Goal: Information Seeking & Learning: Learn about a topic

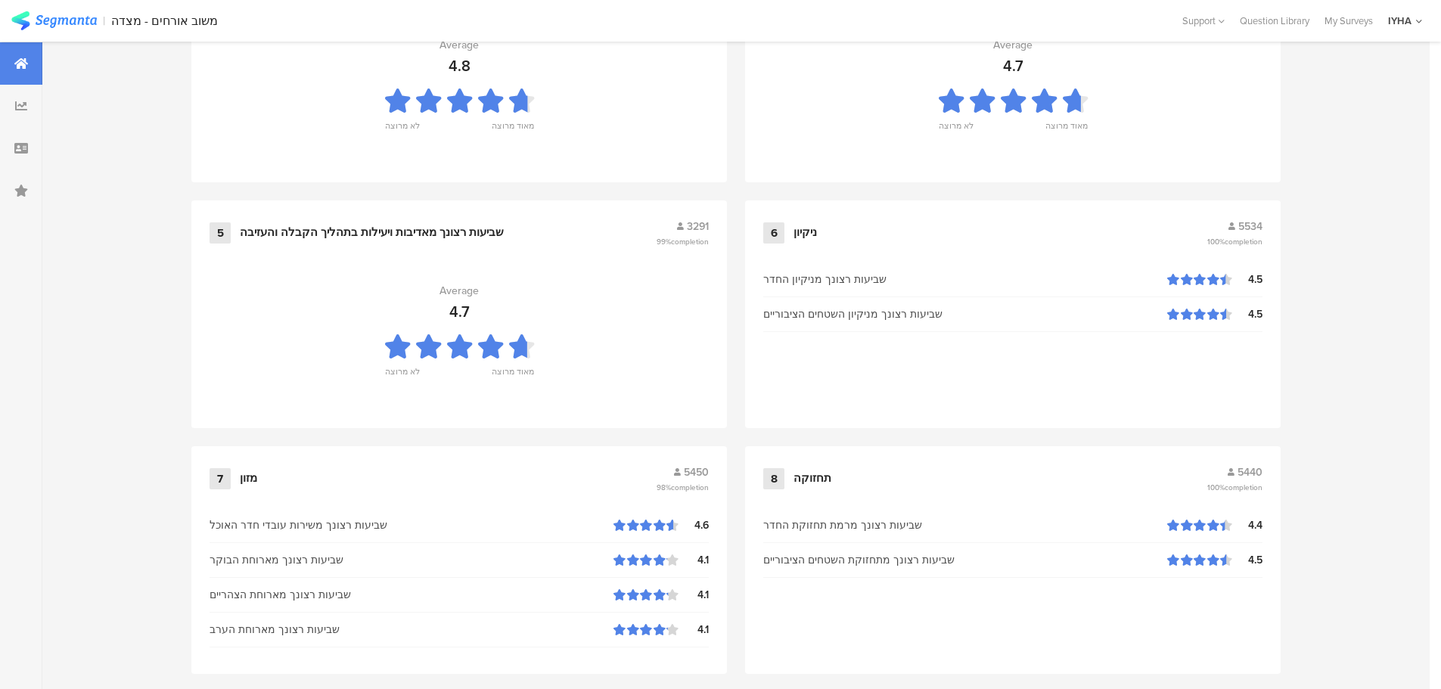
scroll to position [1530, 0]
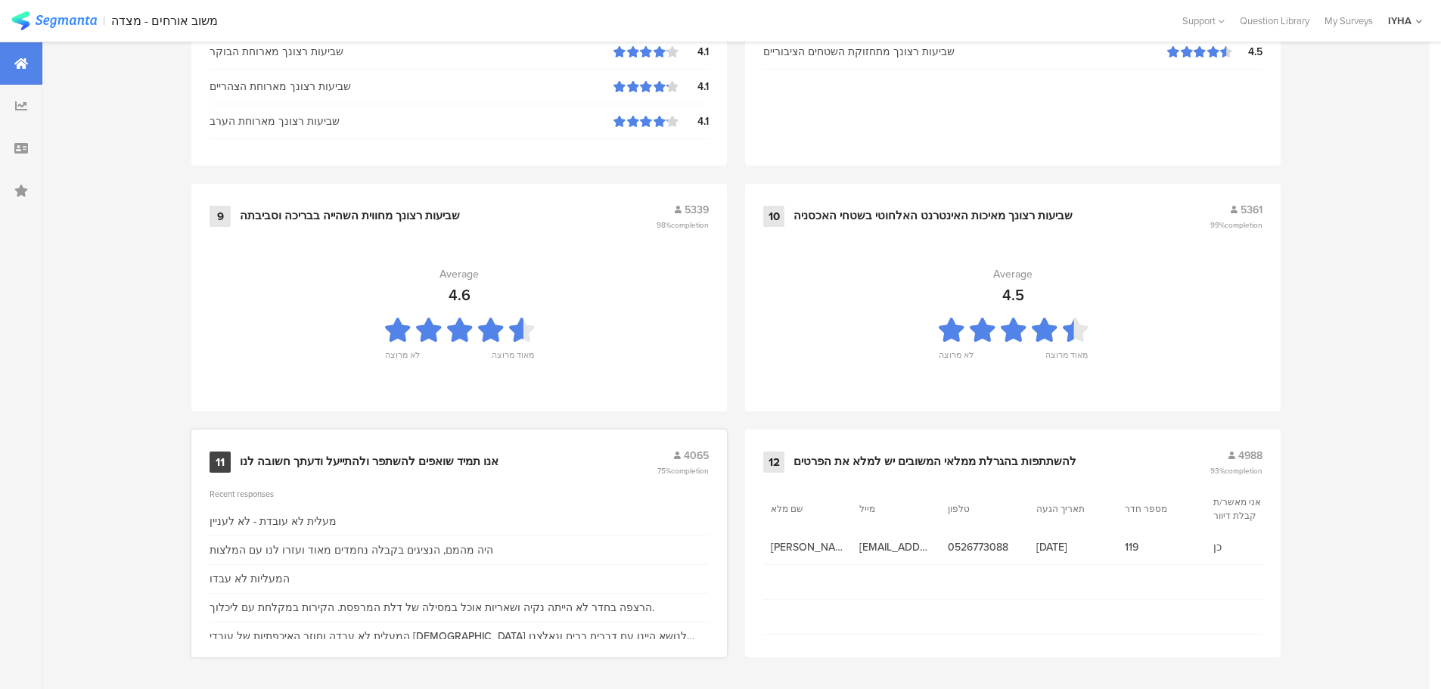
click at [464, 461] on div "אנו תמיד שואפים להשתפר ולהתייעל ודעתך חשובה לנו" at bounding box center [369, 462] width 259 height 15
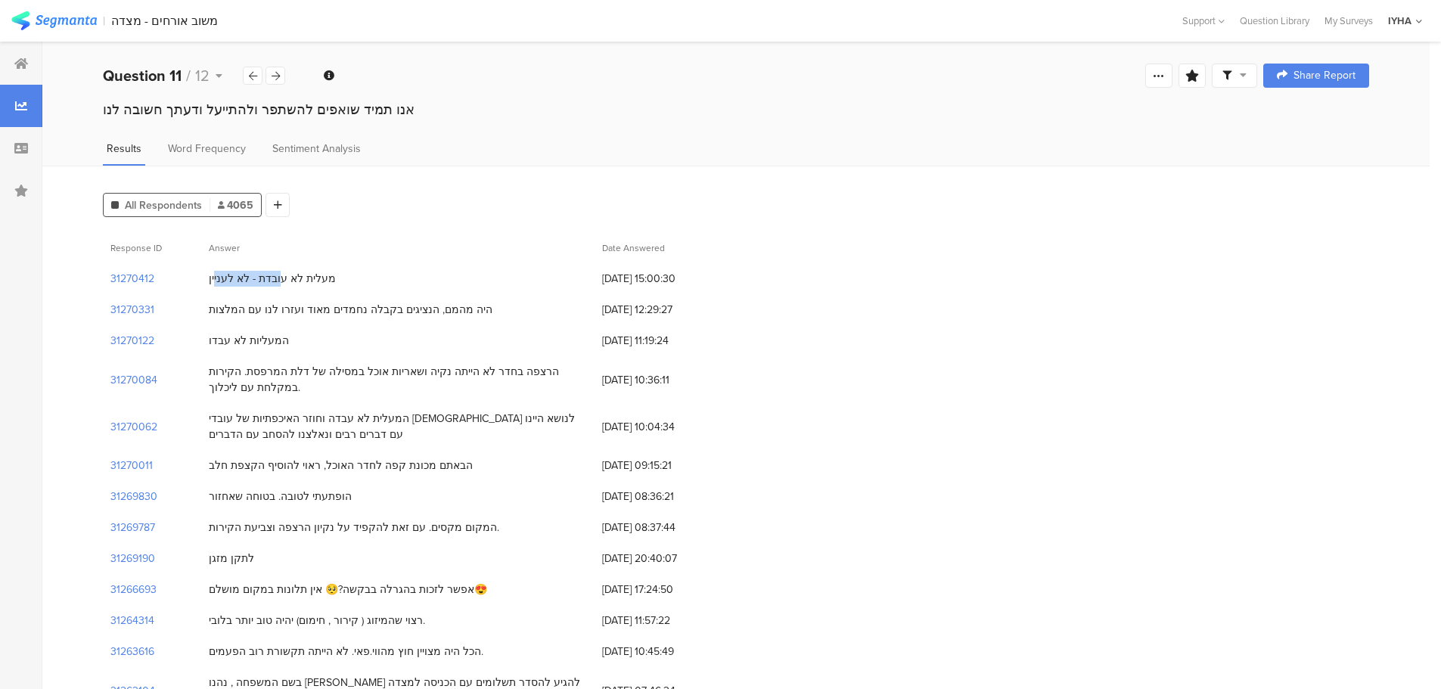
drag, startPoint x: 293, startPoint y: 284, endPoint x: 230, endPoint y: 286, distance: 62.8
click at [230, 286] on div "מעלית לא עובדת - לא לעניין" at bounding box center [272, 279] width 127 height 16
drag, startPoint x: 501, startPoint y: 308, endPoint x: 216, endPoint y: 315, distance: 285.3
click at [216, 315] on div "היה מהמם, הנציגים בקבלה נחמדים מאוד ועזרו לנו עם המלצות" at bounding box center [397, 309] width 393 height 31
drag, startPoint x: 284, startPoint y: 343, endPoint x: 191, endPoint y: 344, distance: 92.3
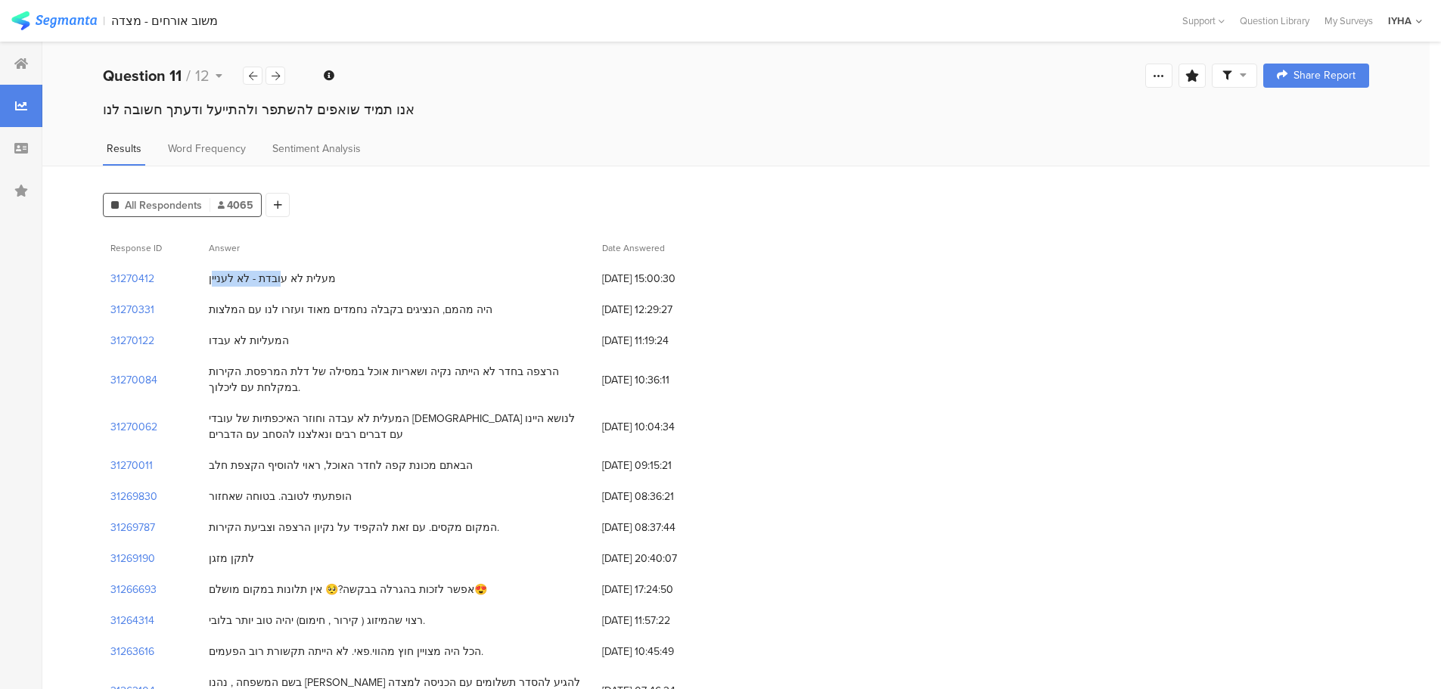
click at [191, 344] on div "31270122 המעליות לא עבדו 26/09/2025 at 11:19:24" at bounding box center [736, 340] width 1266 height 31
drag, startPoint x: 567, startPoint y: 373, endPoint x: 420, endPoint y: 368, distance: 147.6
click at [424, 368] on div "הרצפה בחדר לא הייתה נקיה ושאריות אוכל במסילה של דלת המרפסת. הקירות במקלחת עם לי…" at bounding box center [398, 380] width 378 height 32
click at [366, 371] on div "הרצפה בחדר לא הייתה נקיה ושאריות אוכל במסילה של דלת המרפסת. הקירות במקלחת עם לי…" at bounding box center [398, 380] width 378 height 32
click at [296, 376] on div "הרצפה בחדר לא הייתה נקיה ושאריות אוכל במסילה של דלת המרפסת. הקירות במקלחת עם לי…" at bounding box center [398, 380] width 378 height 32
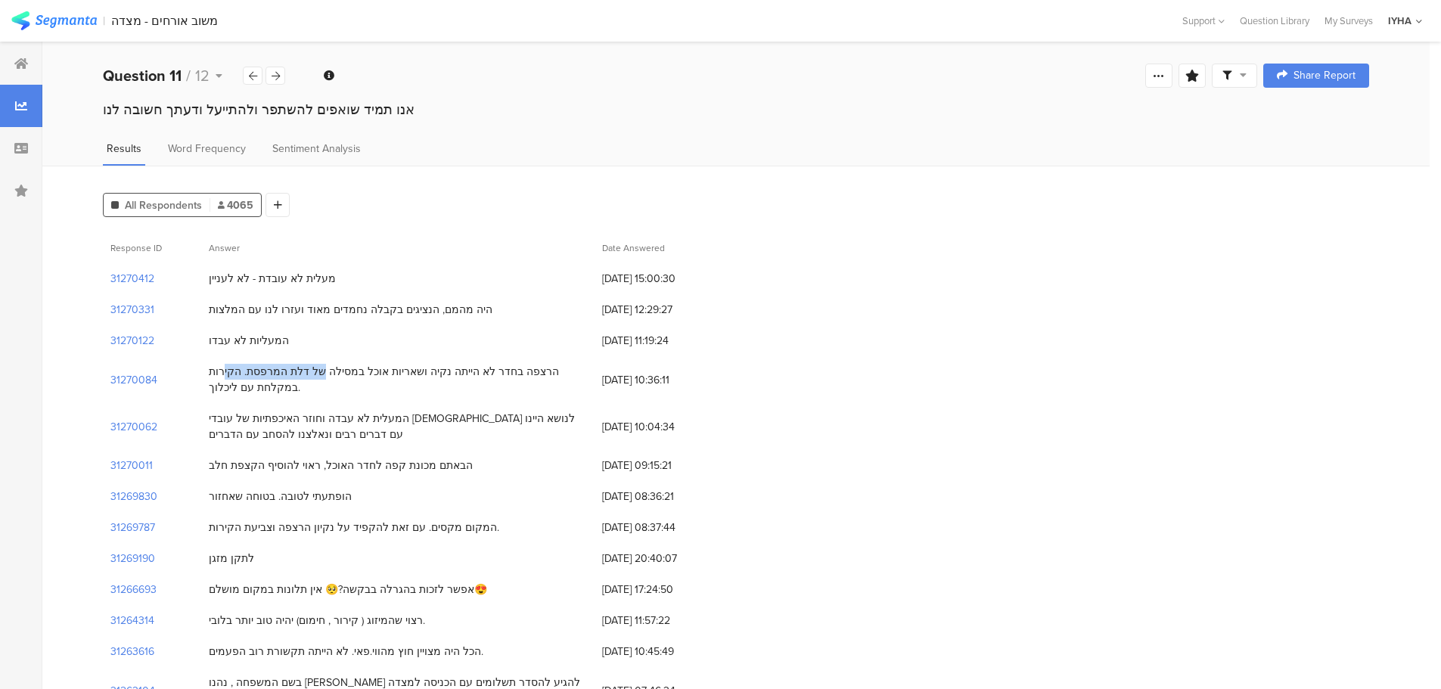
drag, startPoint x: 393, startPoint y: 375, endPoint x: 254, endPoint y: 383, distance: 138.6
click at [282, 381] on div "הרצפה בחדר לא הייתה נקיה ושאריות אוכל במסילה של דלת המרפסת. הקירות במקלחת עם לי…" at bounding box center [398, 380] width 378 height 32
click at [149, 384] on section "31270084" at bounding box center [133, 380] width 47 height 16
drag, startPoint x: 546, startPoint y: 427, endPoint x: 439, endPoint y: 419, distance: 107.7
click at [440, 421] on div "המעלית לא עבדה וחוזר האיכפתיות של עובדי [DEMOGRAPHIC_DATA] לנושא היינו עם דברים…" at bounding box center [398, 427] width 378 height 32
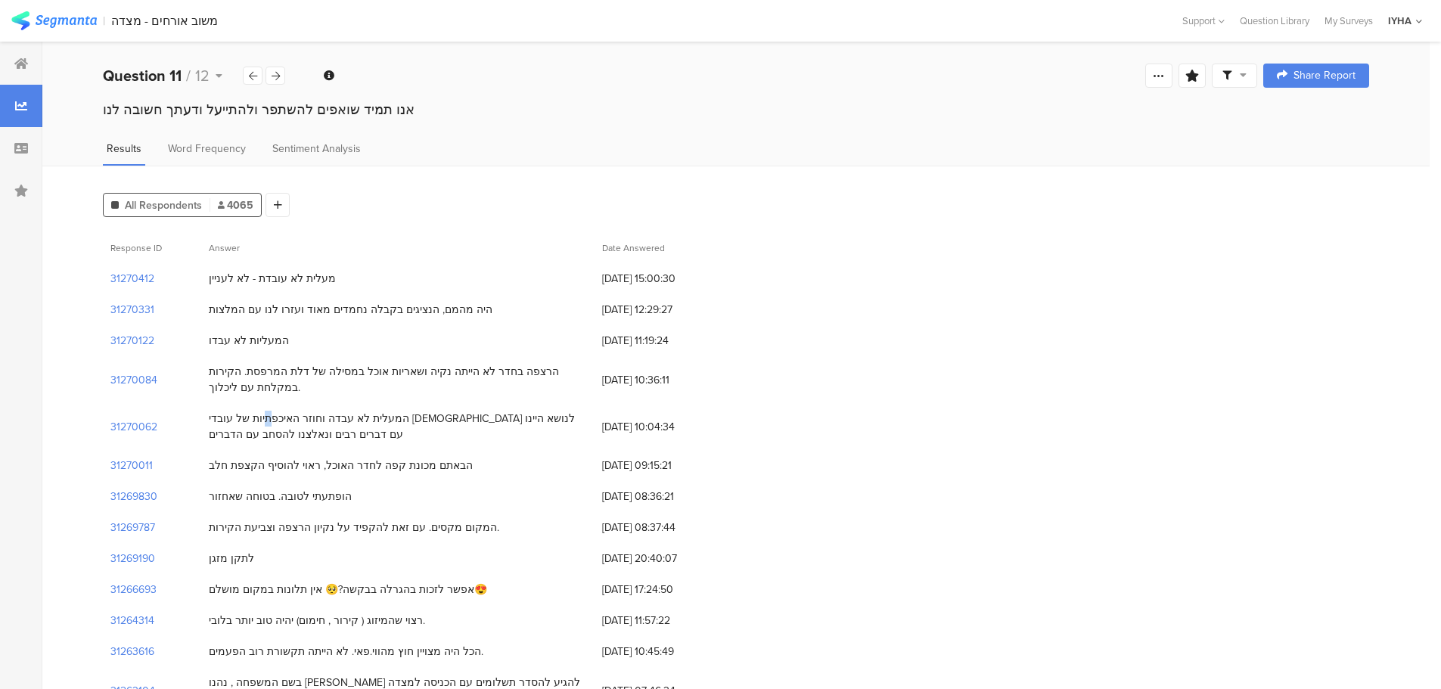
click at [467, 423] on div "המעלית לא עבדה וחוזר האיכפתיות של עובדי [DEMOGRAPHIC_DATA] לנושא היינו עם דברים…" at bounding box center [398, 427] width 378 height 32
click at [500, 421] on div "המעלית לא עבדה וחוזר האיכפתיות של עובדי [DEMOGRAPHIC_DATA] לנושא היינו עם דברים…" at bounding box center [398, 427] width 378 height 32
drag, startPoint x: 331, startPoint y: 417, endPoint x: 215, endPoint y: 433, distance: 117.6
click at [215, 433] on div "המעלית לא עבדה וחוזר האיכפתיות של עובדי [DEMOGRAPHIC_DATA] לנושא היינו עם דברים…" at bounding box center [398, 427] width 378 height 32
click at [145, 427] on section "31270062" at bounding box center [133, 427] width 47 height 16
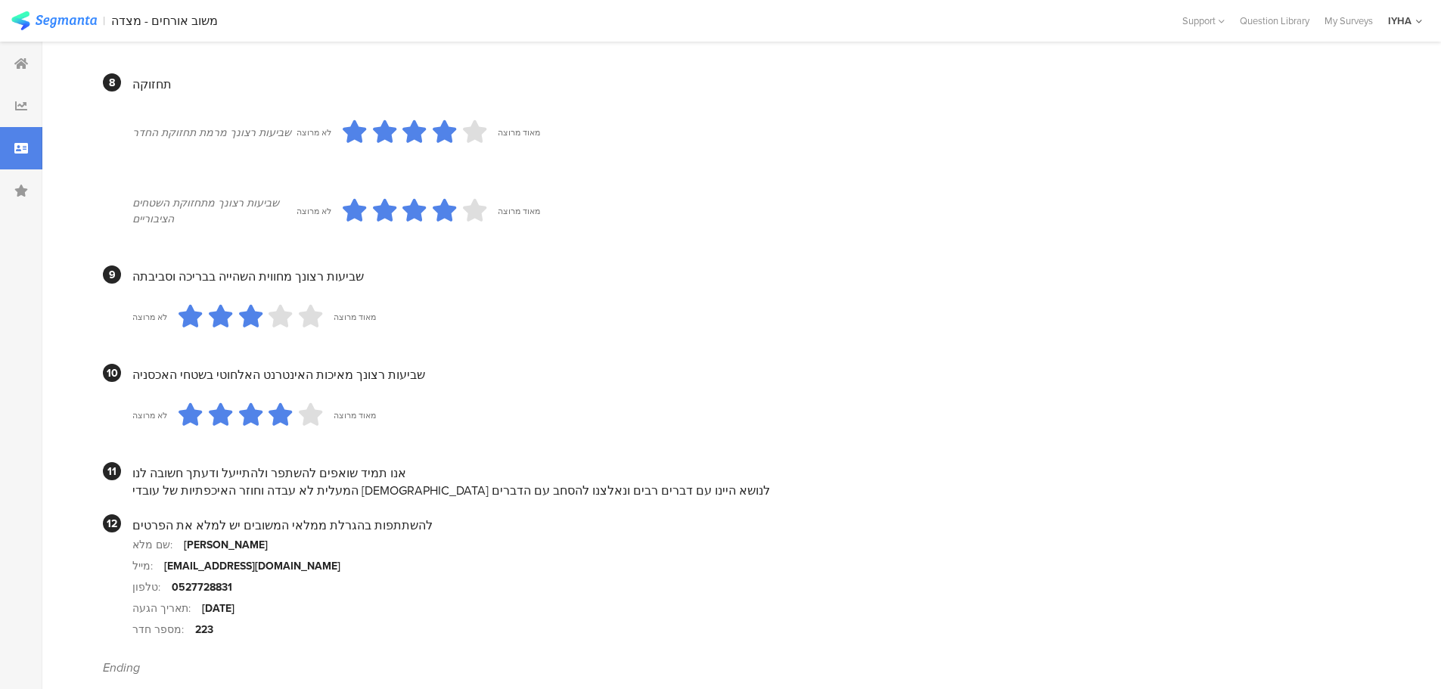
scroll to position [1257, 0]
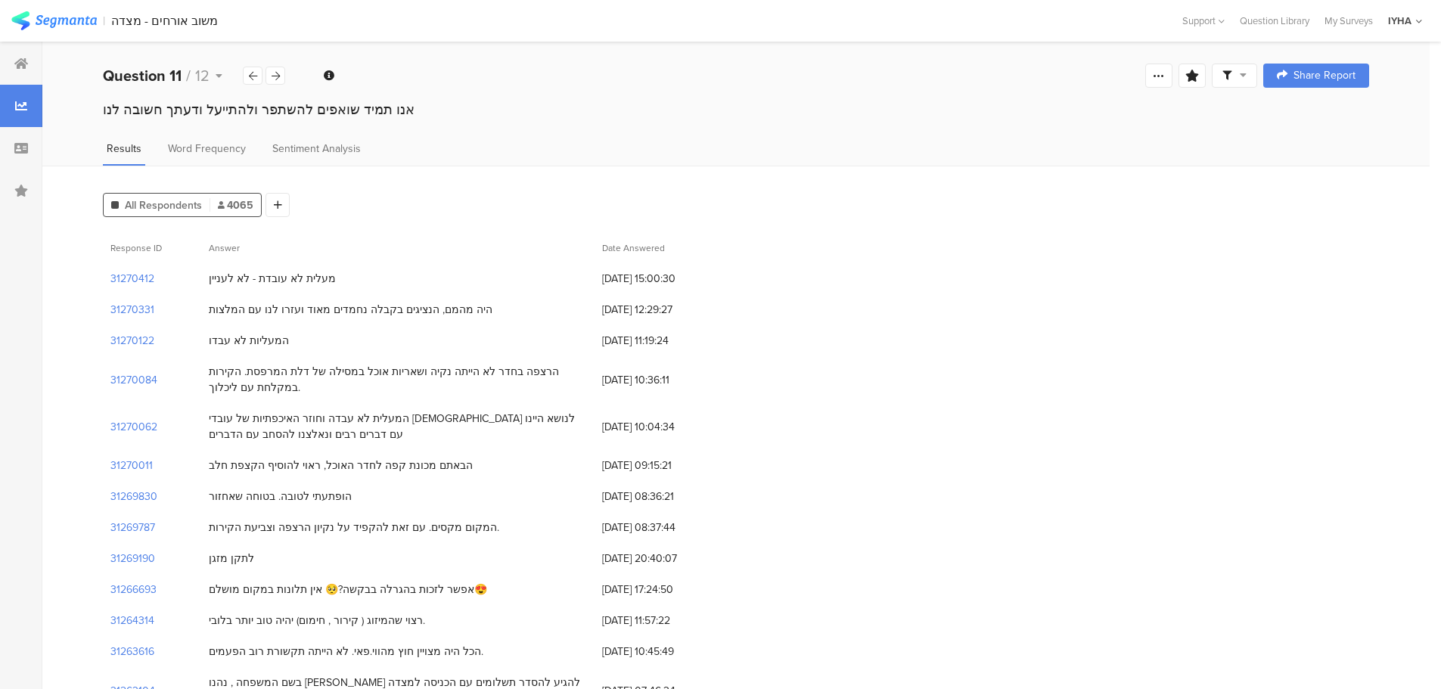
scroll to position [19, 0]
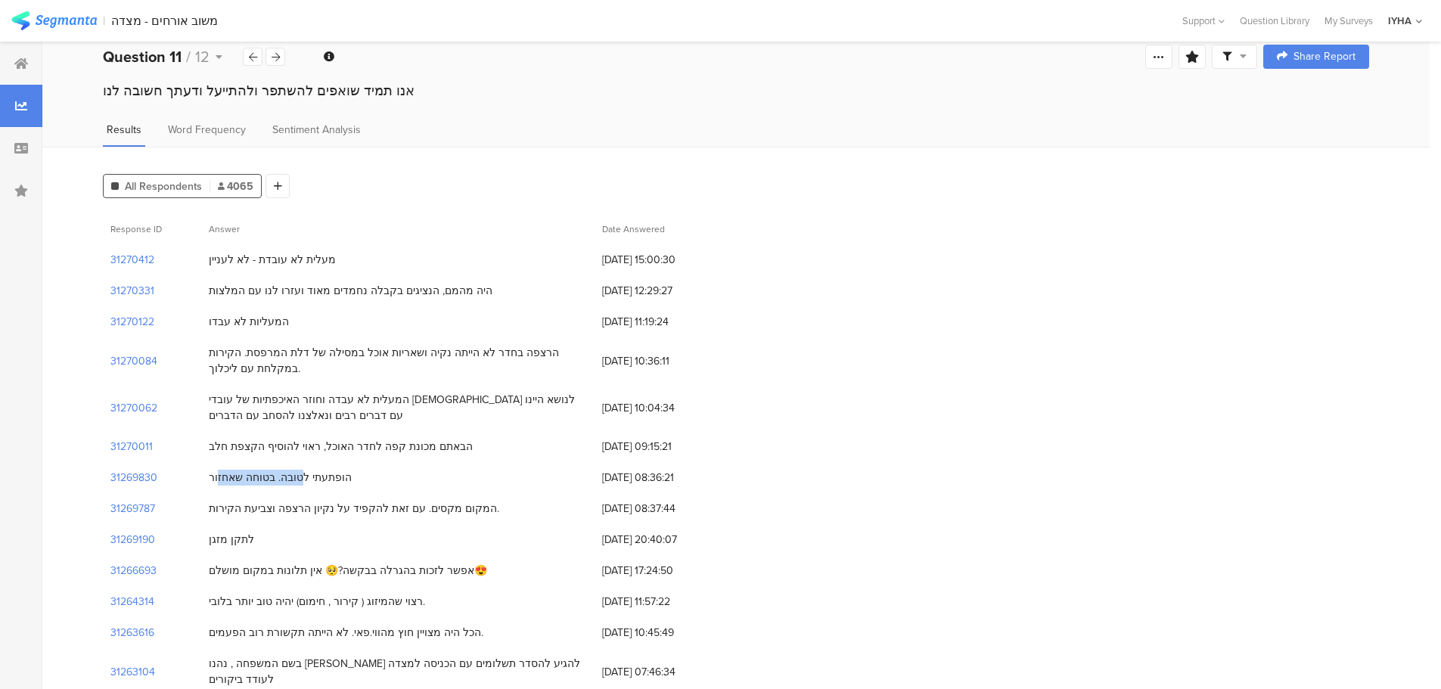
drag, startPoint x: 321, startPoint y: 469, endPoint x: 244, endPoint y: 479, distance: 77.0
click at [244, 479] on div "הופתעתי לטובה. בטוחה שאחזור" at bounding box center [397, 477] width 393 height 31
drag, startPoint x: 337, startPoint y: 451, endPoint x: 284, endPoint y: 458, distance: 54.1
click at [284, 458] on div "הבאתם מכונת קפה לחדר האוכל, ראוי להוסיף הקצפת חלב" at bounding box center [397, 446] width 393 height 31
drag, startPoint x: 409, startPoint y: 505, endPoint x: 217, endPoint y: 509, distance: 192.2
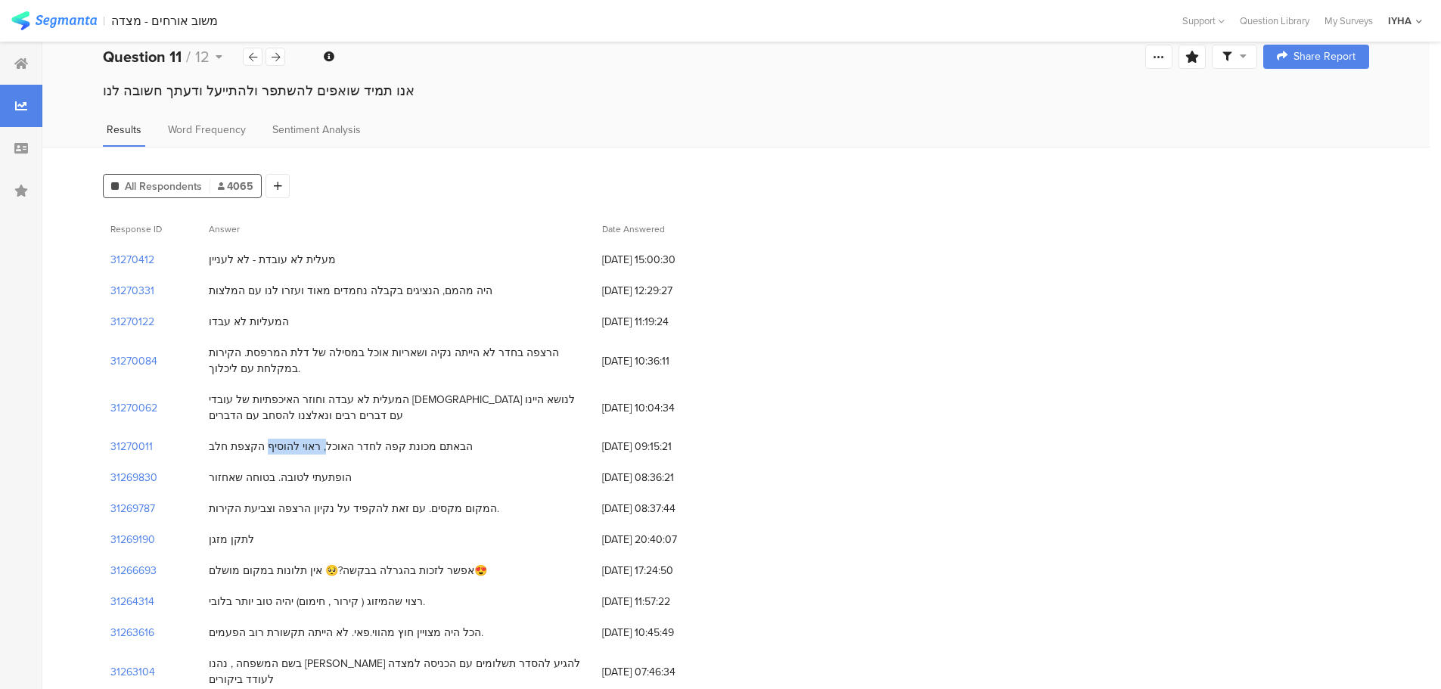
click at [217, 509] on div "המקום מקסים. עם זאת להקפיד על נקיון הרצפה וצביעת הקירות." at bounding box center [354, 509] width 290 height 16
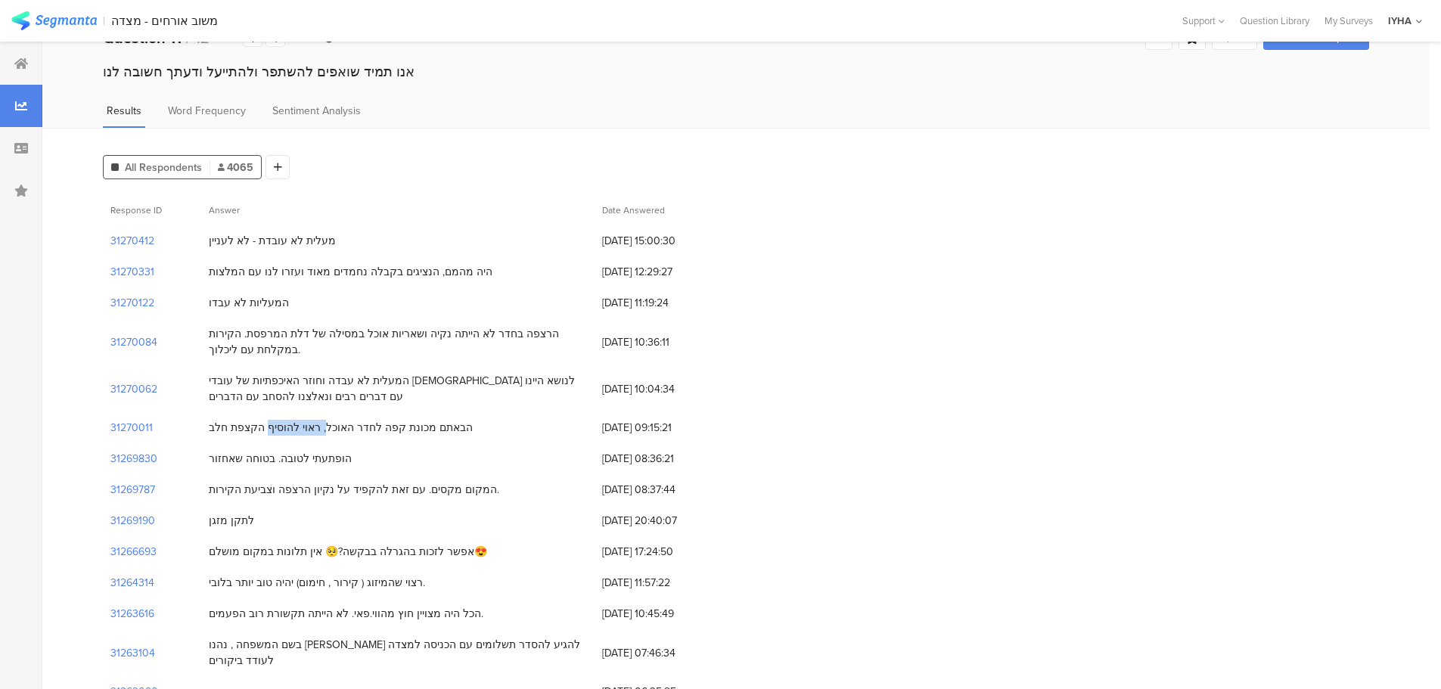
scroll to position [95, 0]
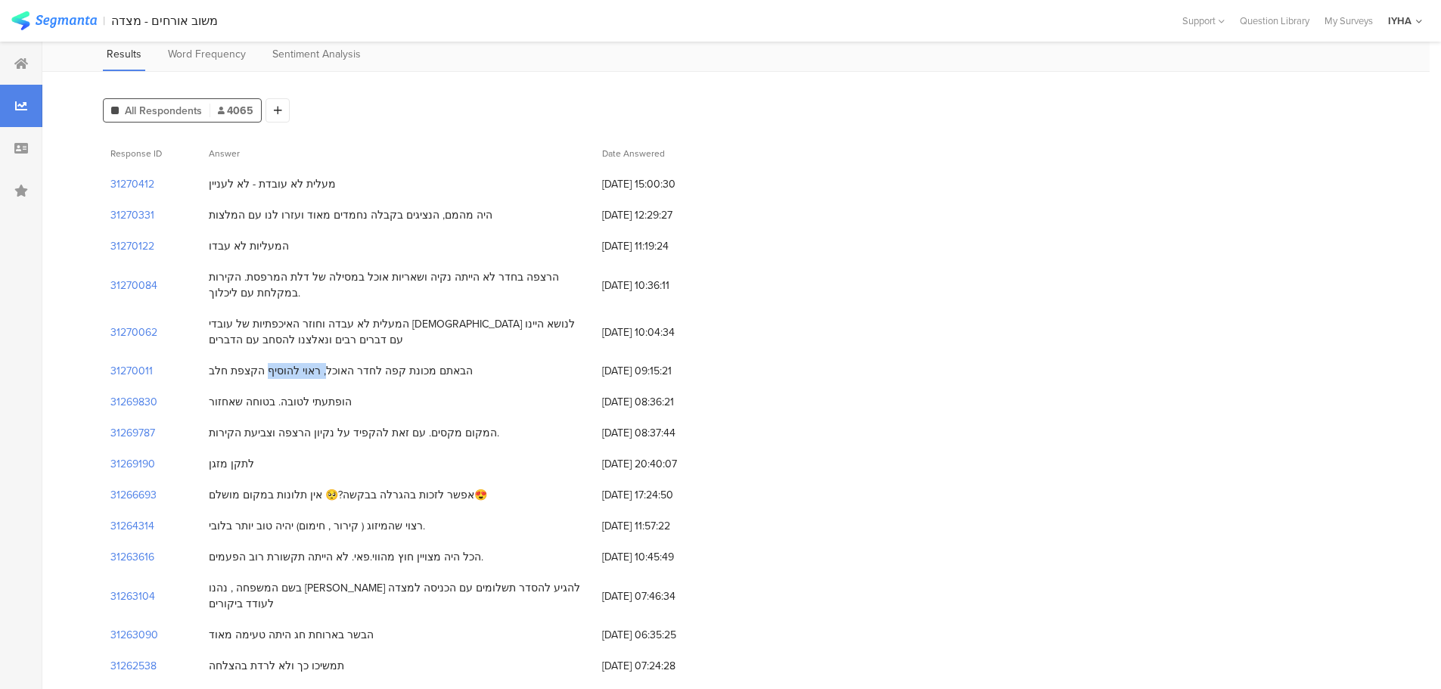
drag, startPoint x: 464, startPoint y: 487, endPoint x: 379, endPoint y: 498, distance: 85.4
click at [379, 498] on div "אפשר לזכות בהגרלה בבקשה?🥺 אין תלונות במקום מושלם😍" at bounding box center [348, 495] width 278 height 16
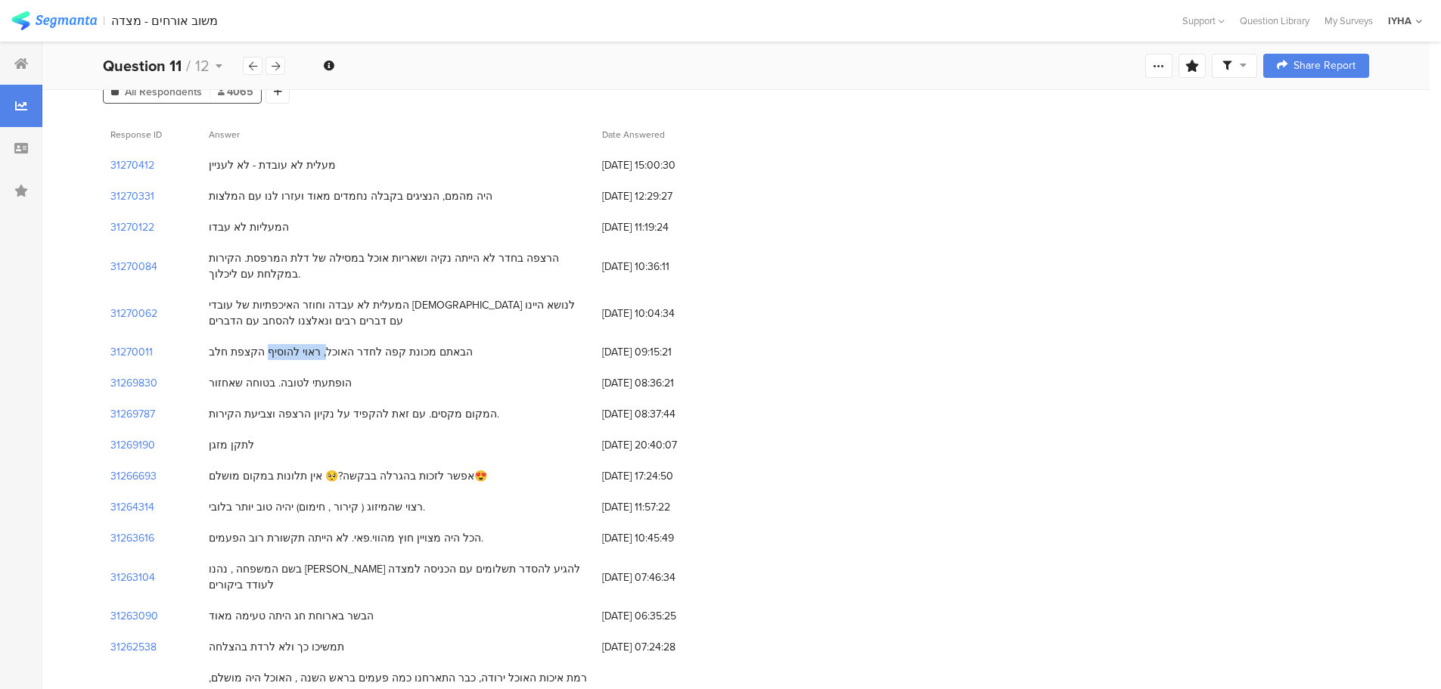
scroll to position [227, 0]
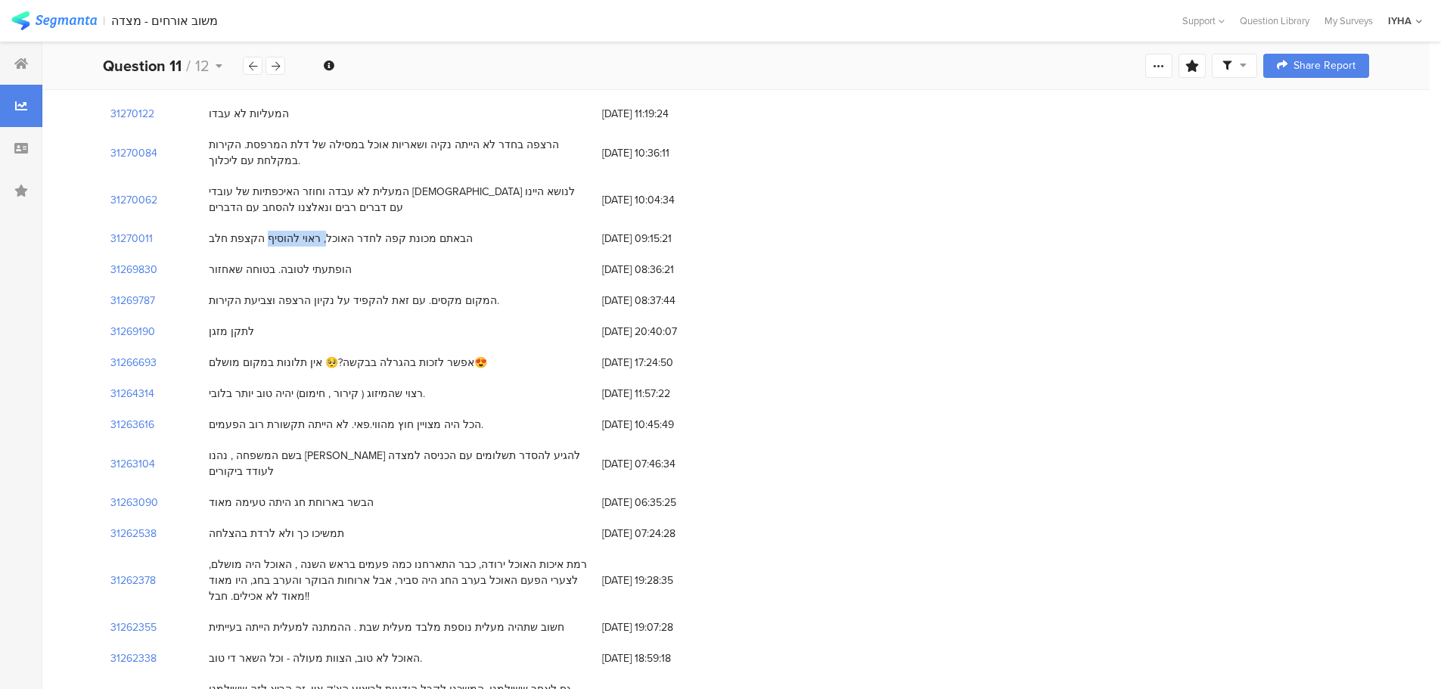
click at [412, 397] on div "רצוי שהמיזוג ( קירור , חימום) יהיה טוב יותר בלובי." at bounding box center [397, 393] width 393 height 31
drag, startPoint x: 441, startPoint y: 364, endPoint x: 200, endPoint y: 372, distance: 241.5
click at [200, 372] on div "31266693 אפשר לזכות בהגרלה בבקשה?🥺 אין תלונות במקום מושלם😍 25/09/2025 at 17:24:…" at bounding box center [736, 362] width 1266 height 31
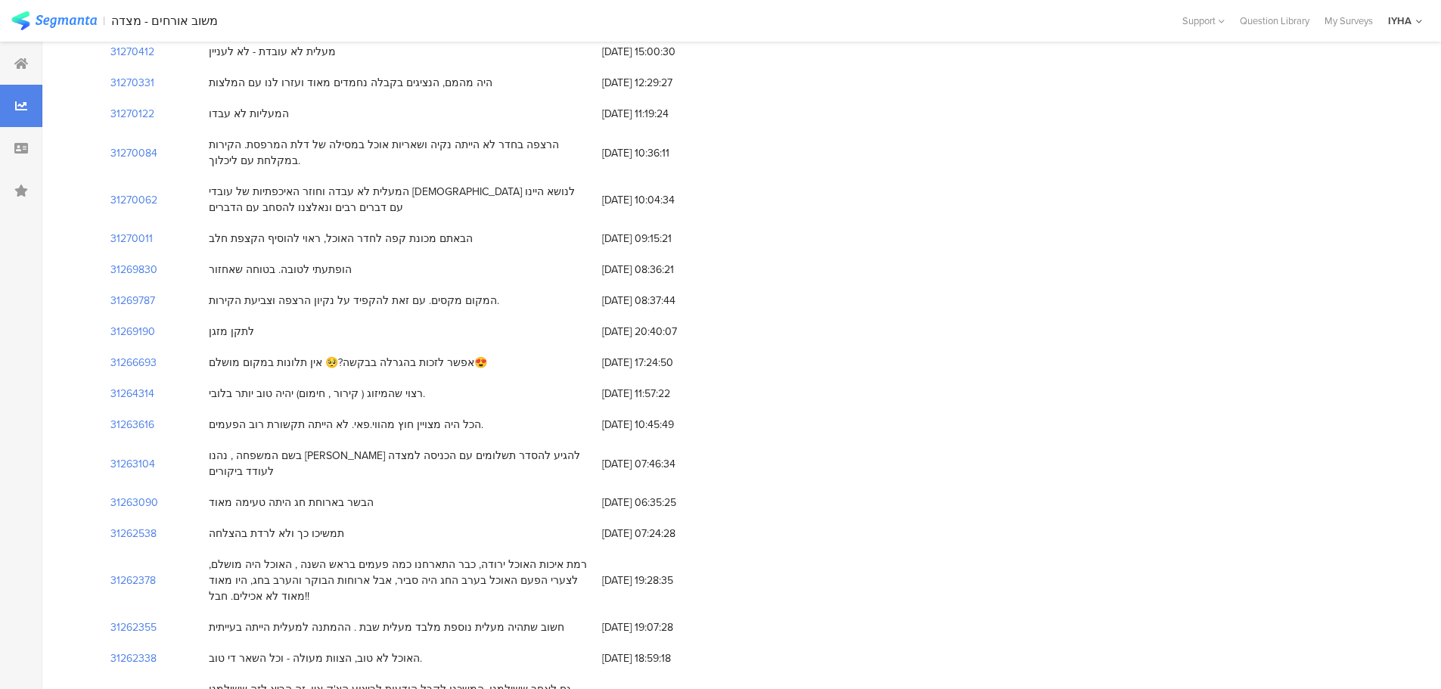
scroll to position [0, 0]
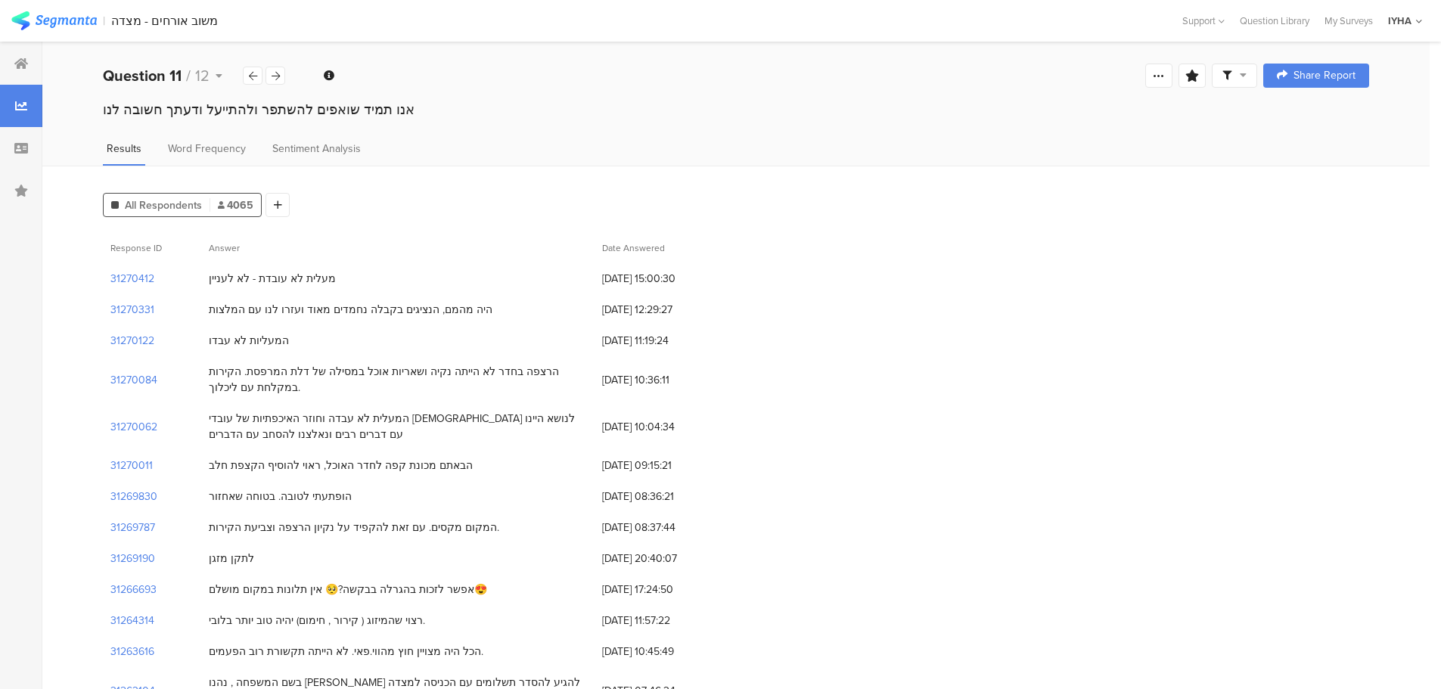
click at [367, 281] on div "מעלית לא עובדת - לא לעניין" at bounding box center [397, 278] width 393 height 31
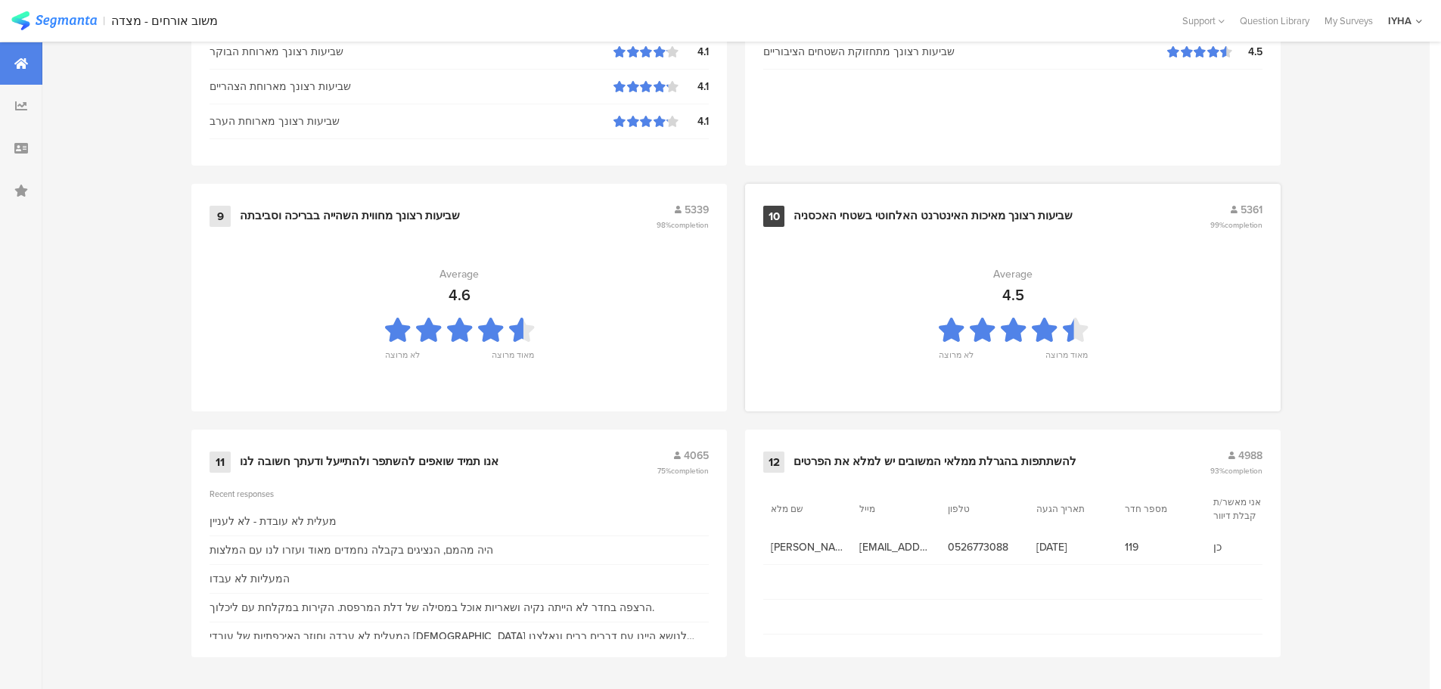
scroll to position [1511, 0]
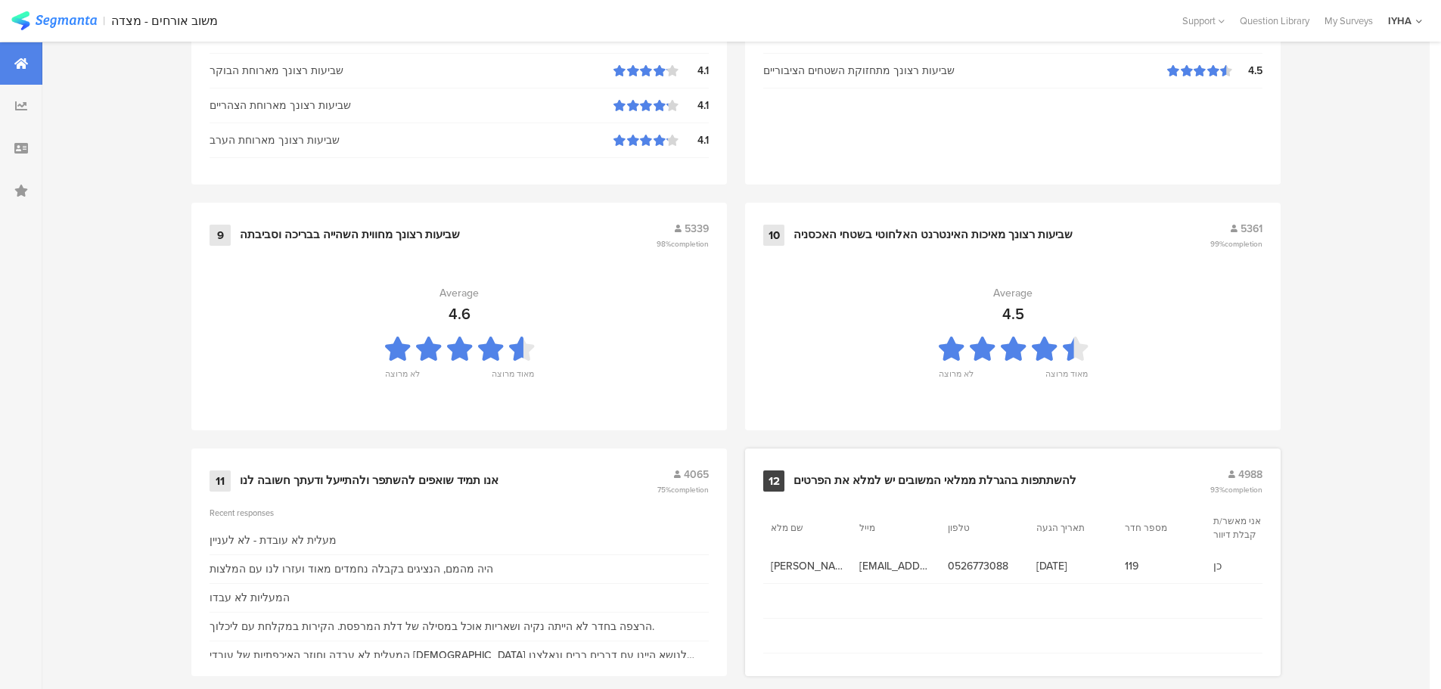
click at [776, 487] on div "12" at bounding box center [773, 481] width 21 height 21
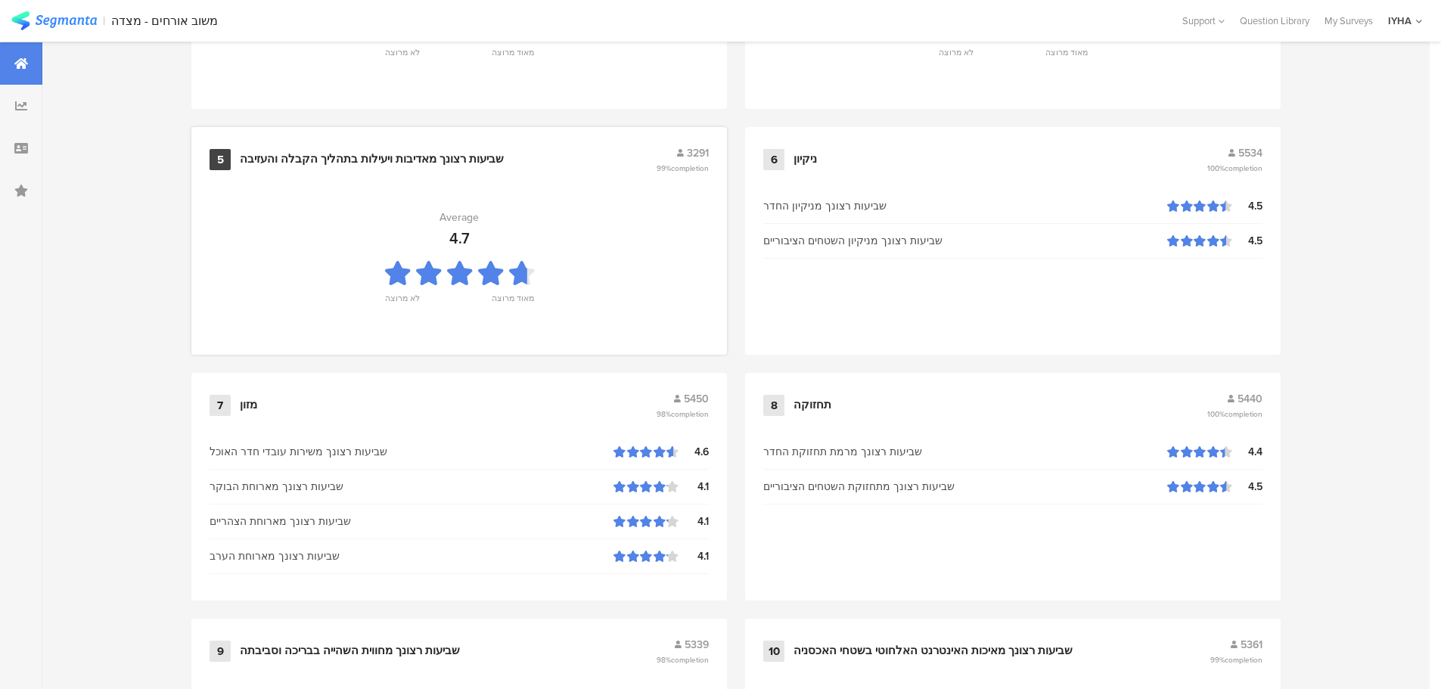
click at [467, 228] on div "4.7" at bounding box center [459, 238] width 20 height 23
click at [514, 281] on icon at bounding box center [521, 274] width 25 height 36
